Goal: Transaction & Acquisition: Subscribe to service/newsletter

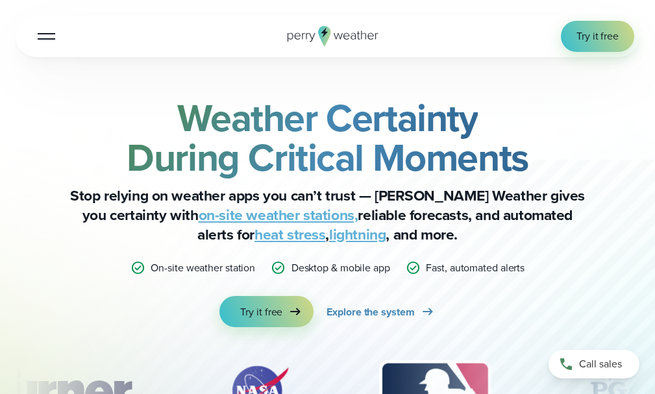
click at [49, 28] on button "Open Menu" at bounding box center [46, 36] width 31 height 31
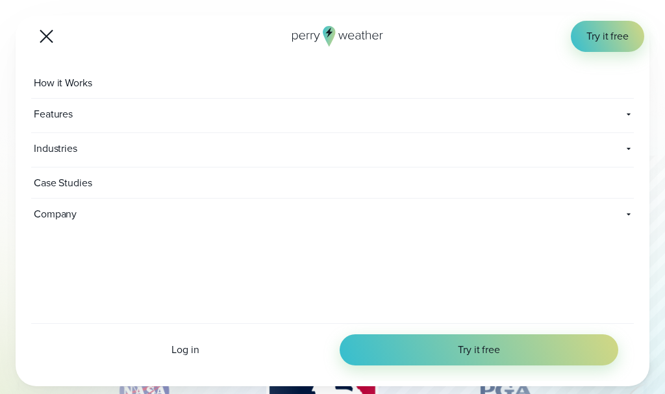
click at [77, 77] on span "How it Works" at bounding box center [64, 83] width 66 height 31
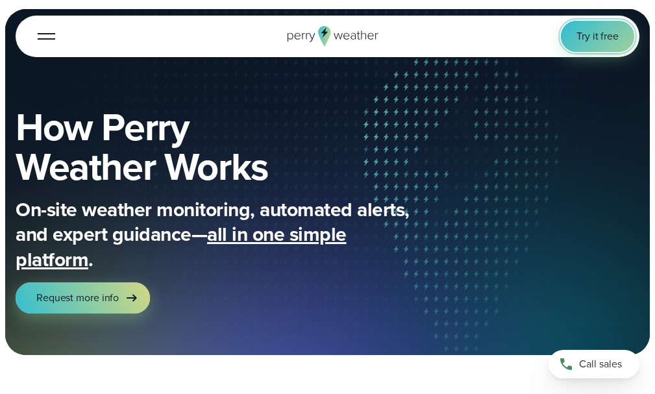
click at [588, 40] on span "Try it free" at bounding box center [598, 37] width 42 height 16
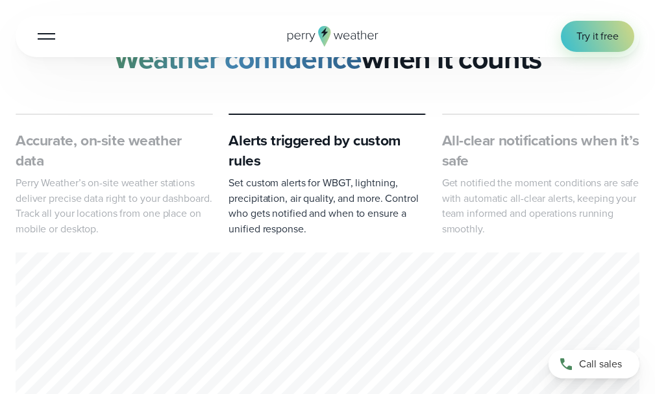
scroll to position [519, 0]
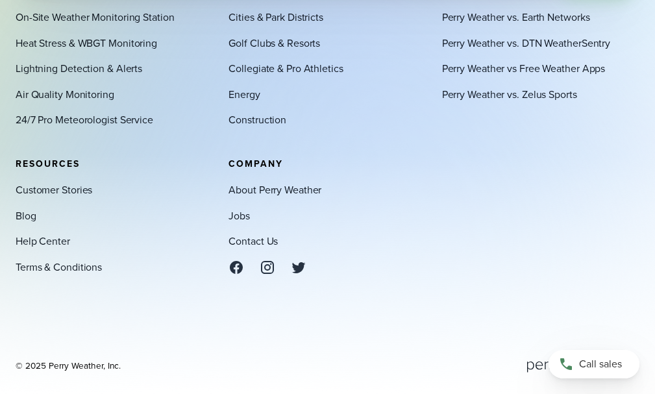
scroll to position [4089, 0]
